Goal: Complete application form

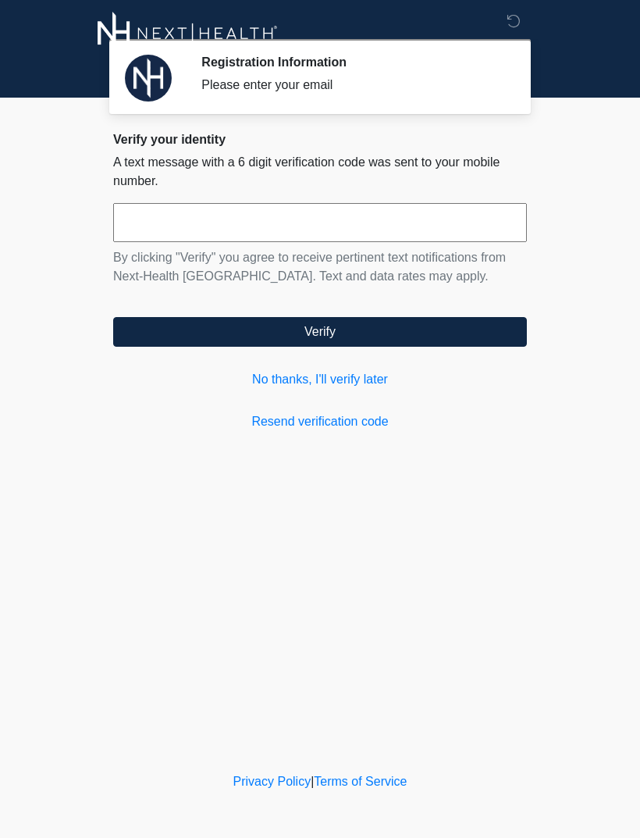
click at [144, 227] on input "text" at bounding box center [320, 222] width 414 height 39
click at [328, 377] on link "No thanks, I'll verify later" at bounding box center [320, 379] width 414 height 19
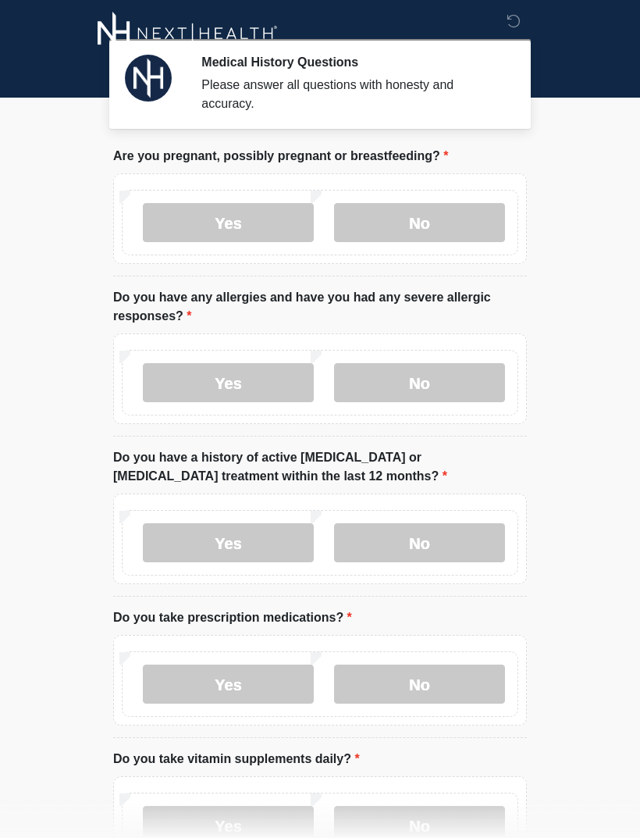
click at [416, 224] on label "No" at bounding box center [419, 222] width 171 height 39
click at [287, 376] on label "Yes" at bounding box center [228, 382] width 171 height 39
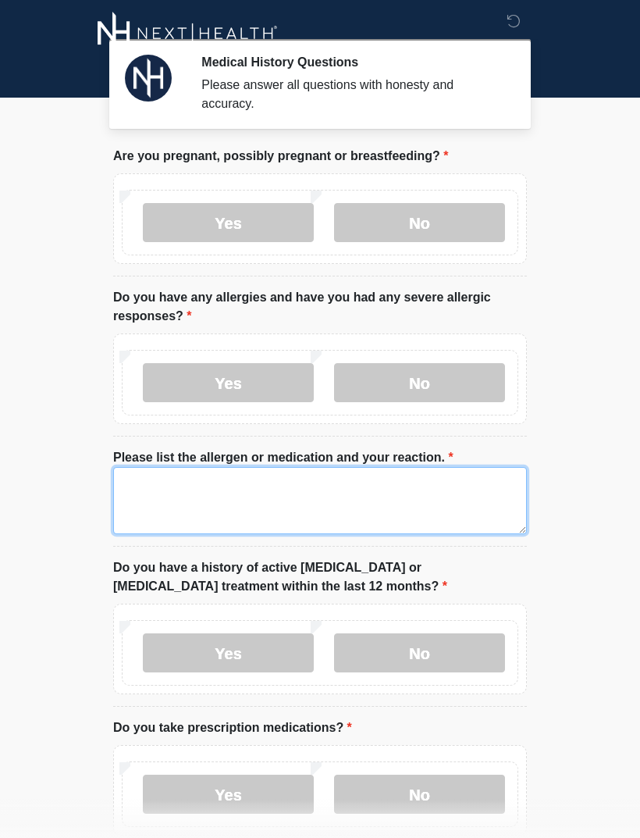
click at [268, 497] on textarea "Please list the allergen or medication and your reaction." at bounding box center [320, 500] width 414 height 67
type textarea "**********"
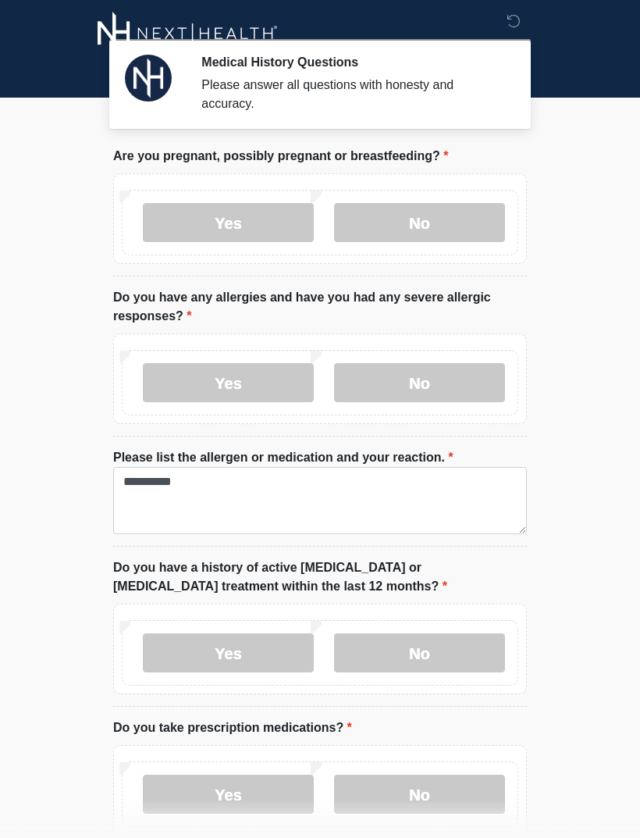
click at [576, 473] on body "‎ ‎ ‎ Medical History Questions Please answer all questions with honesty and ac…" at bounding box center [320, 419] width 640 height 838
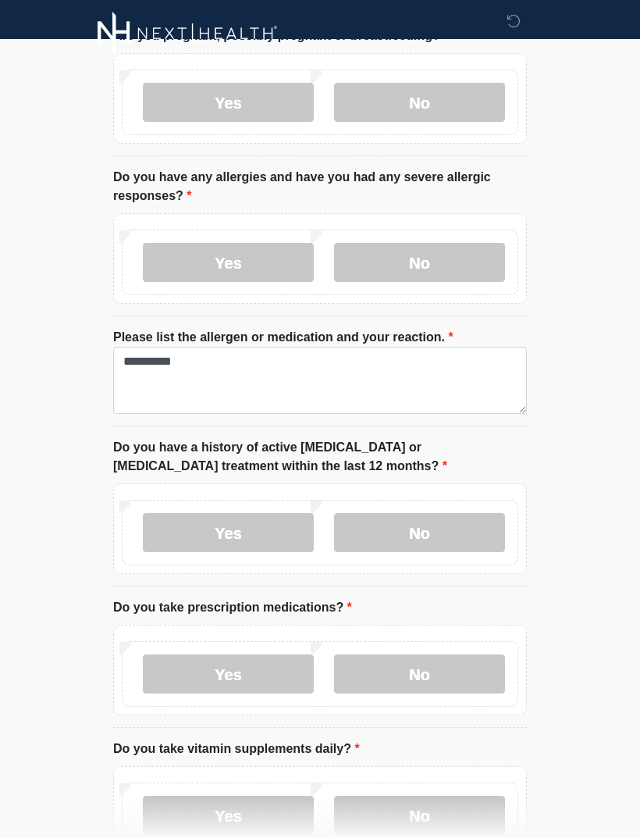
scroll to position [127, 0]
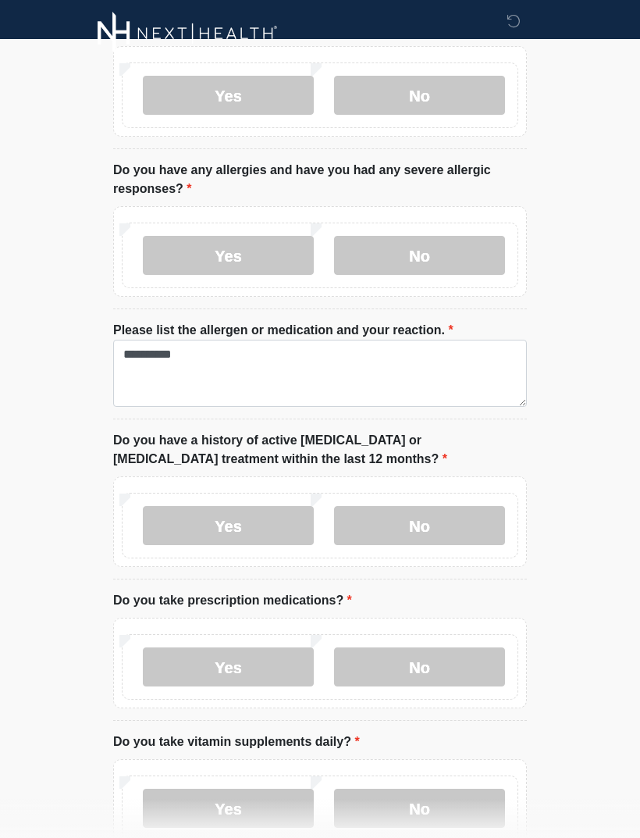
click at [446, 524] on label "No" at bounding box center [419, 525] width 171 height 39
click at [265, 670] on label "Yes" at bounding box center [228, 667] width 171 height 39
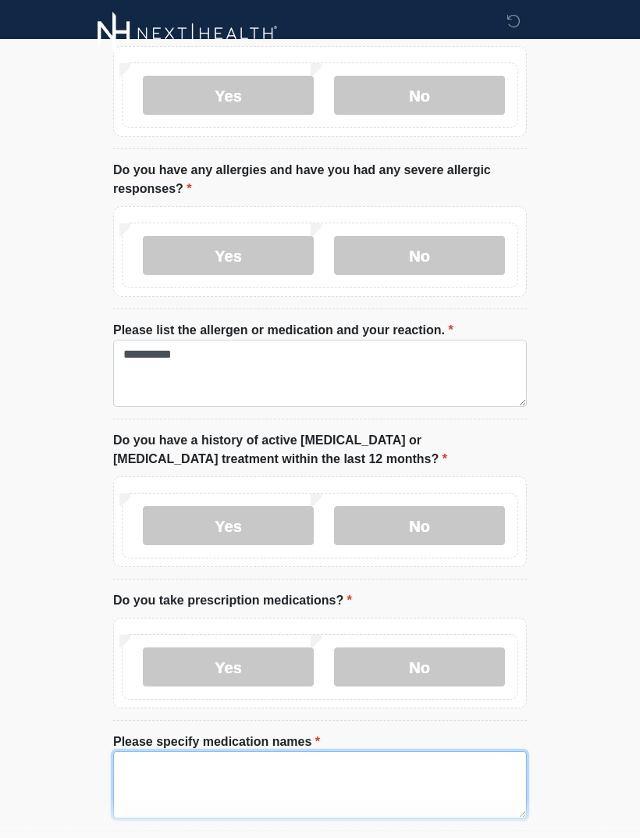
click at [297, 758] on textarea "Please specify medication names" at bounding box center [320, 784] width 414 height 67
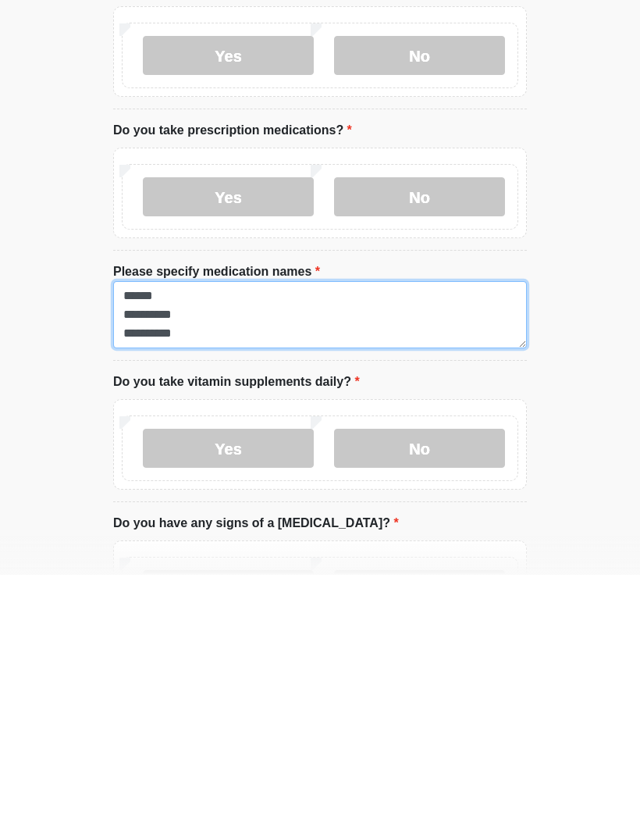
type textarea "**********"
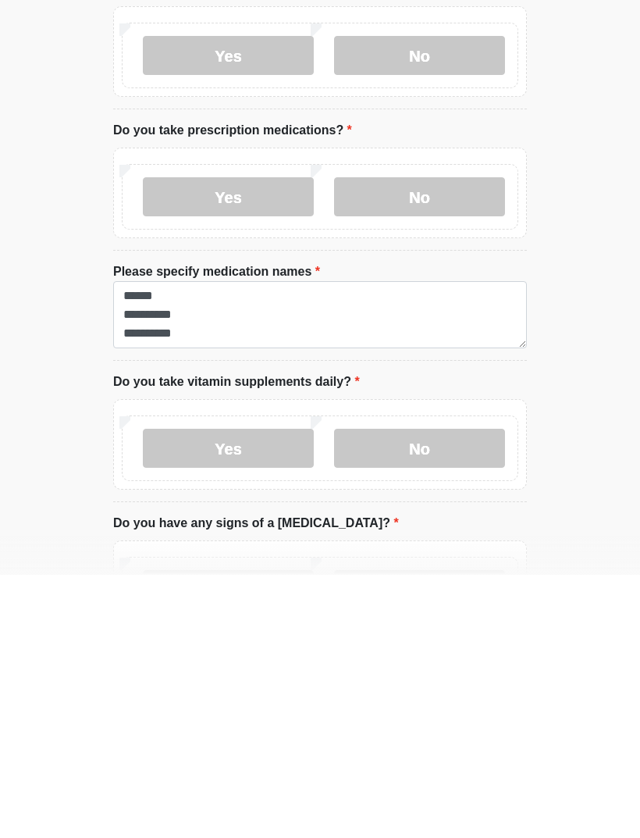
click at [401, 692] on label "No" at bounding box center [419, 711] width 171 height 39
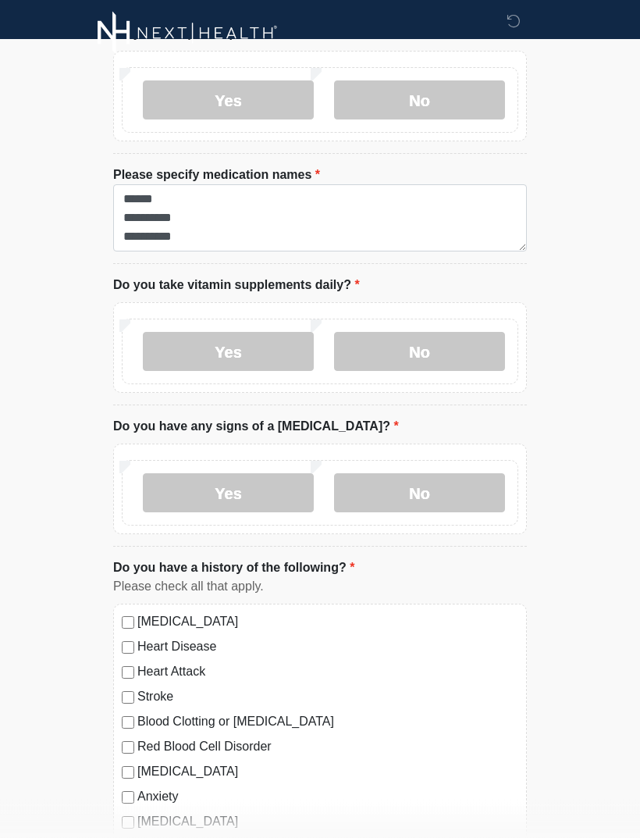
click at [420, 501] on label "No" at bounding box center [419, 493] width 171 height 39
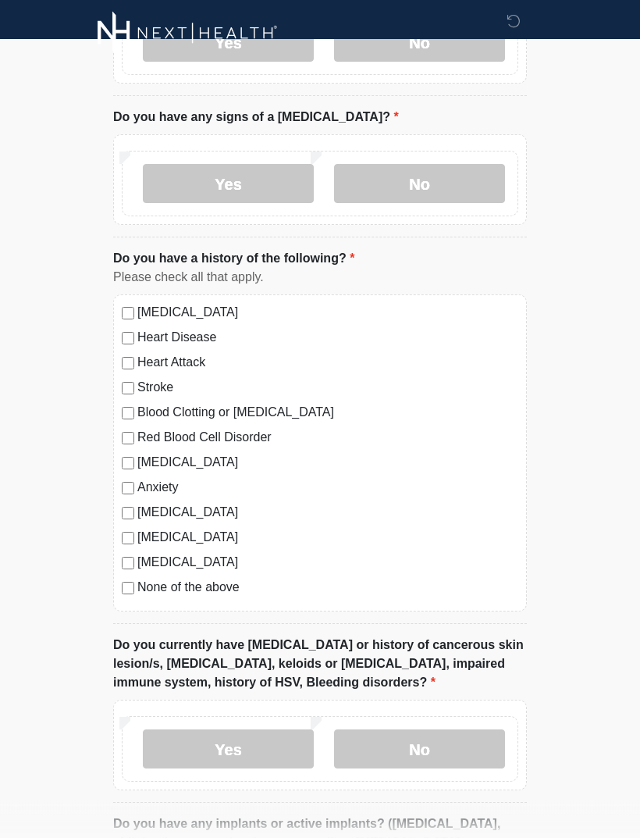
scroll to position [1004, 0]
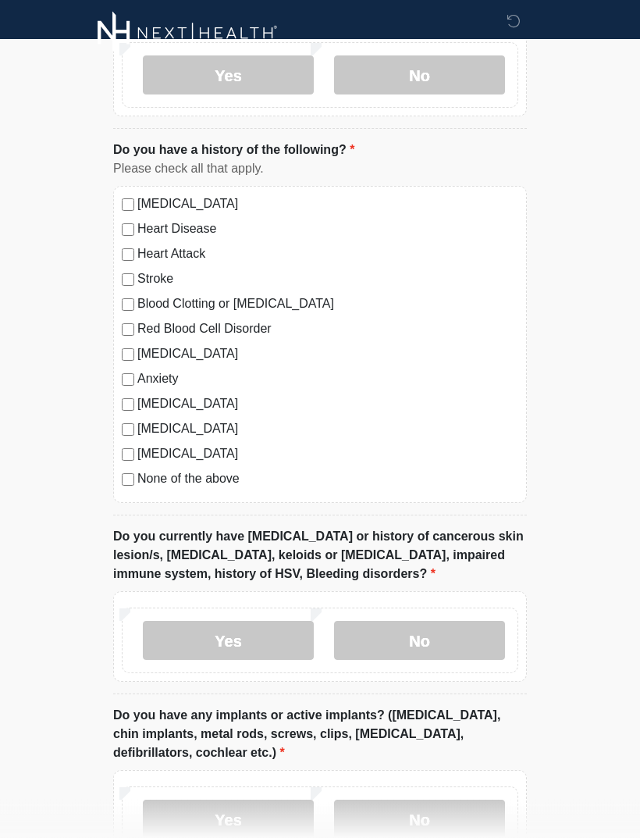
click at [441, 633] on label "No" at bounding box center [419, 641] width 171 height 39
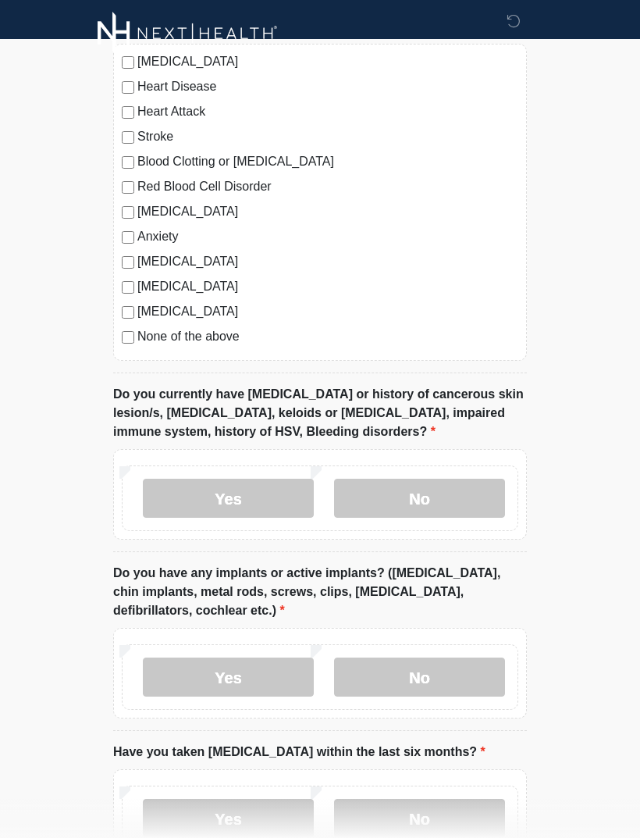
click at [467, 682] on label "No" at bounding box center [419, 677] width 171 height 39
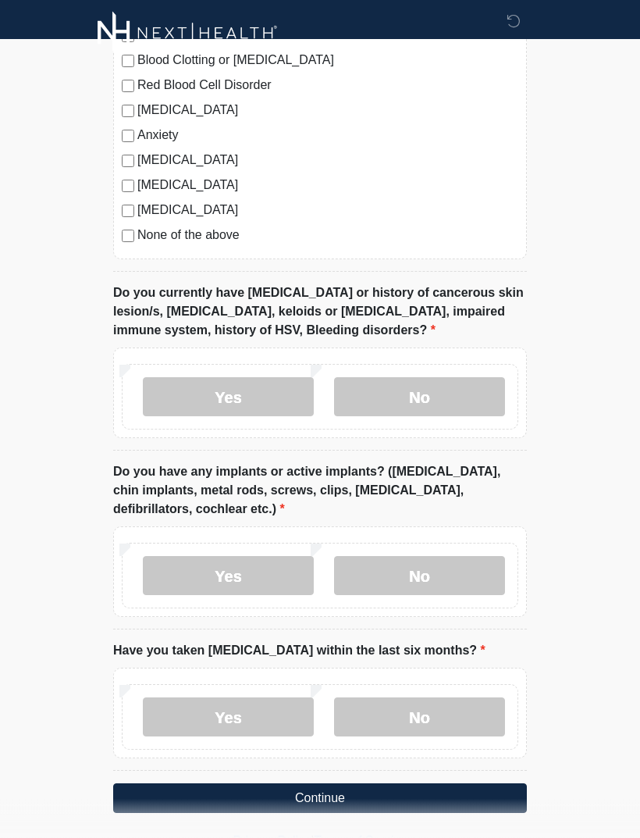
scroll to position [1361, 0]
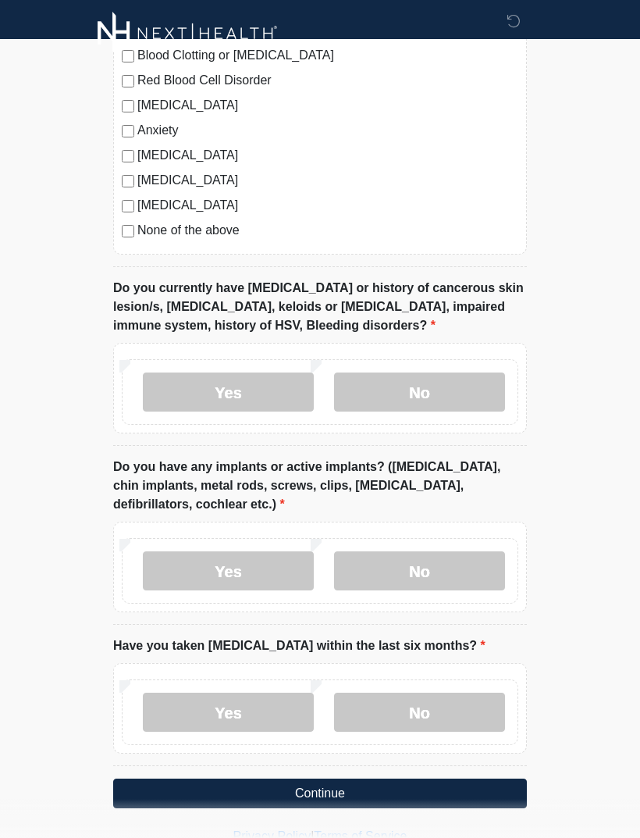
click at [463, 706] on label "No" at bounding box center [419, 712] width 171 height 39
click at [380, 794] on button "Continue" at bounding box center [320, 794] width 414 height 30
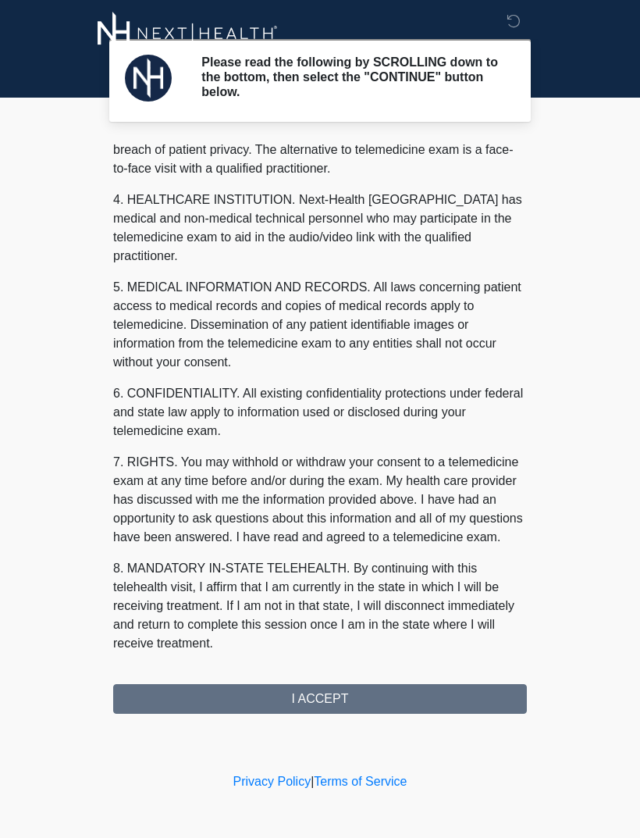
scroll to position [399, 0]
click at [393, 697] on button "I ACCEPT" at bounding box center [320, 699] width 414 height 30
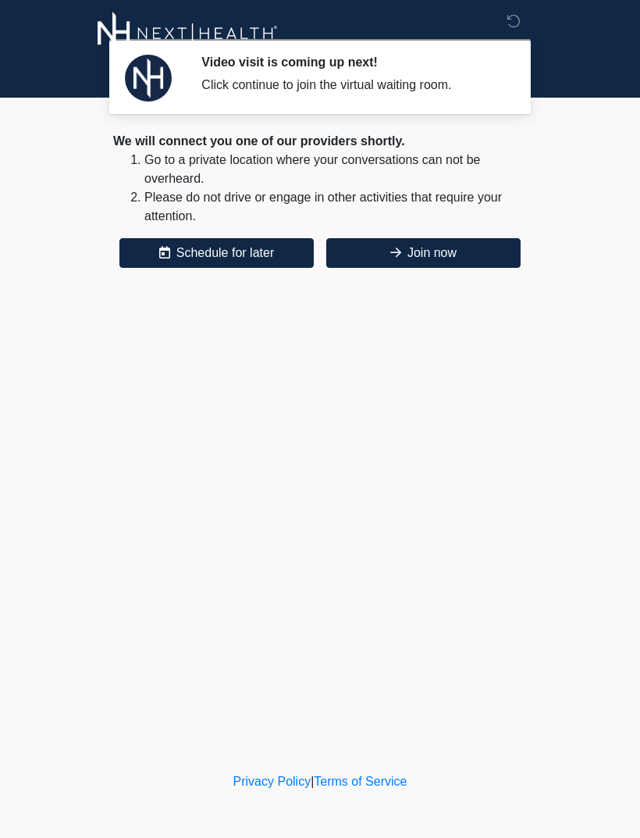
click at [467, 264] on button "Join now" at bounding box center [423, 253] width 194 height 30
